Goal: Check status: Check status

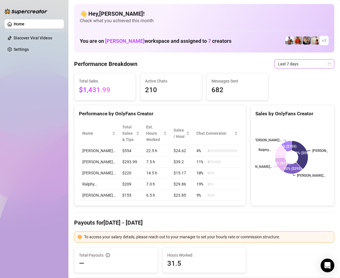
click at [323, 64] on span "Last 7 days" at bounding box center [304, 64] width 53 height 9
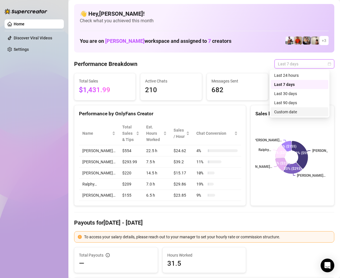
click at [292, 111] on div "Custom date" at bounding box center [300, 112] width 51 height 6
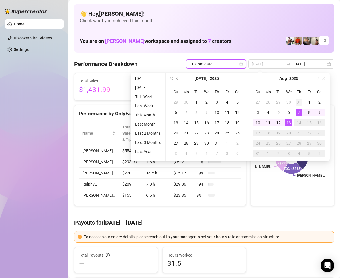
type input "[DATE]"
click at [298, 100] on div "31" at bounding box center [299, 102] width 7 height 7
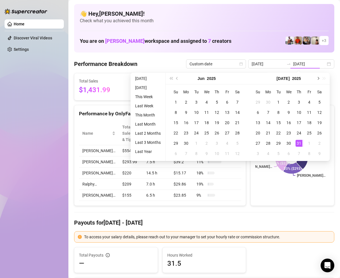
click at [319, 80] on button "Next month (PageDown)" at bounding box center [318, 78] width 6 height 11
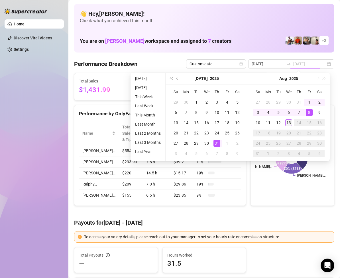
type input "[DATE]"
click at [289, 122] on div "13" at bounding box center [289, 122] width 7 height 7
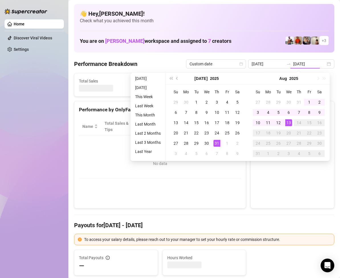
type input "[DATE]"
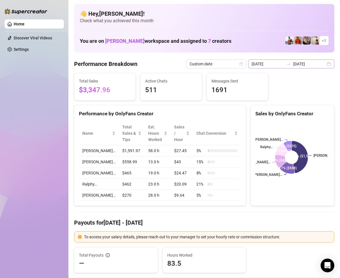
click at [325, 64] on div "[DATE] [DATE]" at bounding box center [292, 63] width 86 height 9
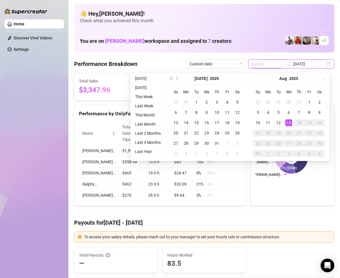
type input "[DATE]"
click at [288, 122] on div "13" at bounding box center [289, 122] width 7 height 7
click at [289, 120] on div "13" at bounding box center [289, 122] width 7 height 7
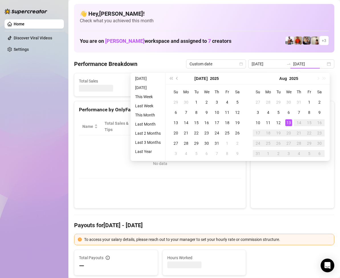
type input "[DATE]"
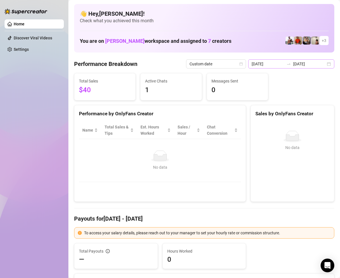
click at [325, 63] on div "[DATE] [DATE]" at bounding box center [292, 63] width 86 height 9
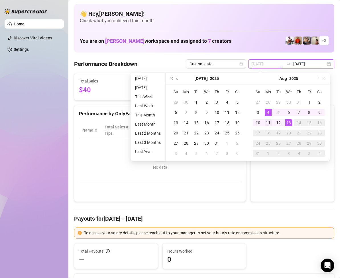
type input "[DATE]"
click at [269, 120] on div "11" at bounding box center [268, 122] width 7 height 7
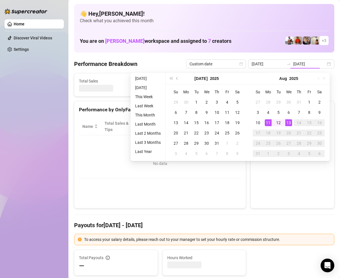
type input "[DATE]"
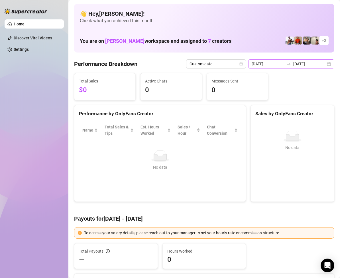
click at [327, 65] on div "[DATE] [DATE]" at bounding box center [292, 63] width 86 height 9
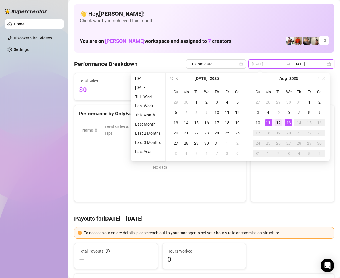
type input "[DATE]"
click at [277, 121] on div "12" at bounding box center [278, 122] width 7 height 7
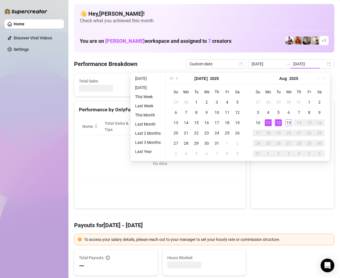
type input "[DATE]"
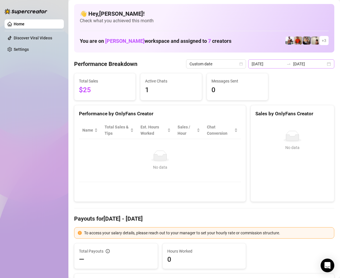
click at [324, 64] on div "[DATE] [DATE]" at bounding box center [292, 63] width 86 height 9
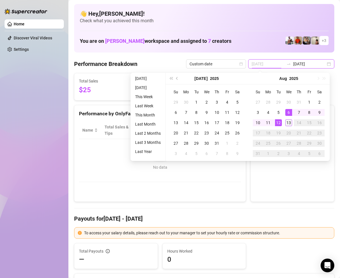
type input "[DATE]"
click at [288, 121] on div "13" at bounding box center [289, 122] width 7 height 7
type input "[DATE]"
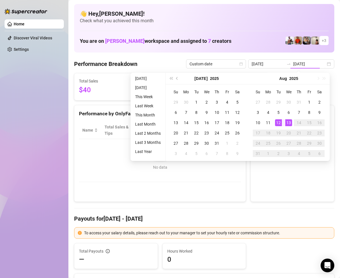
type input "[DATE]"
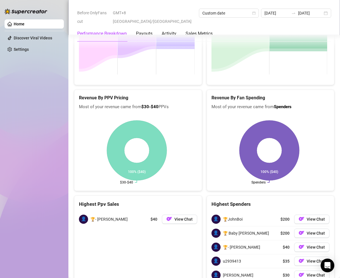
scroll to position [753, 0]
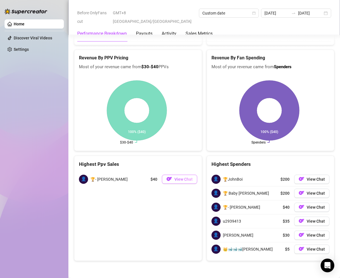
click at [182, 179] on span "View Chat" at bounding box center [184, 179] width 18 height 5
